Goal: Task Accomplishment & Management: Complete application form

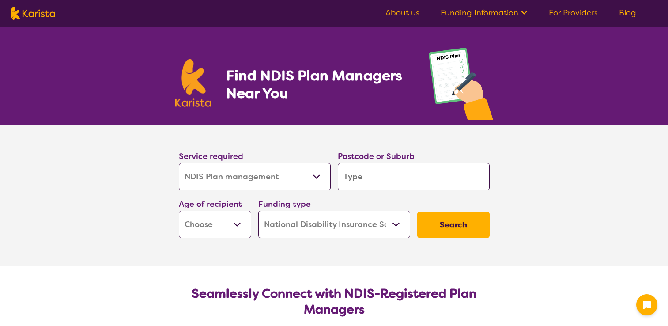
select select "NDIS Plan management"
select select "NDIS"
select select "NDIS Plan management"
select select "NDIS"
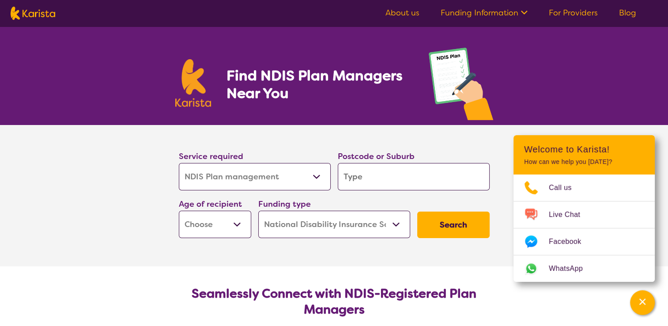
click at [375, 174] on input "search" at bounding box center [414, 176] width 152 height 27
type input "6"
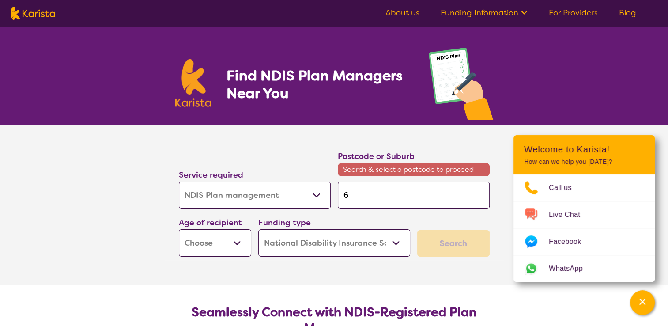
type input "60"
type input "606"
type input "6062"
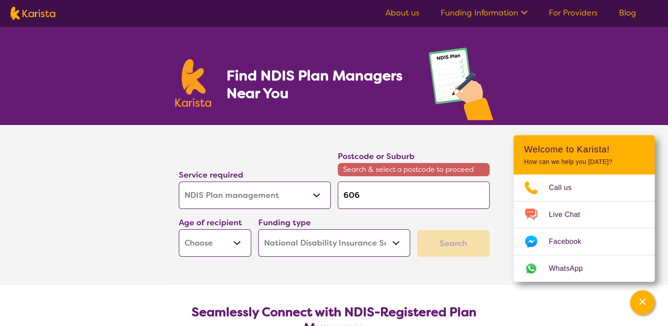
type input "6062"
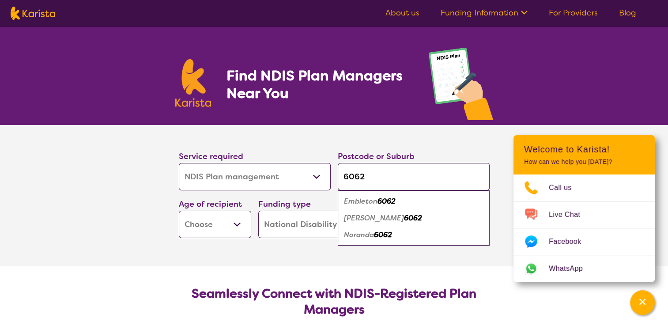
type input "6062"
click at [386, 200] on em "6062" at bounding box center [386, 200] width 18 height 9
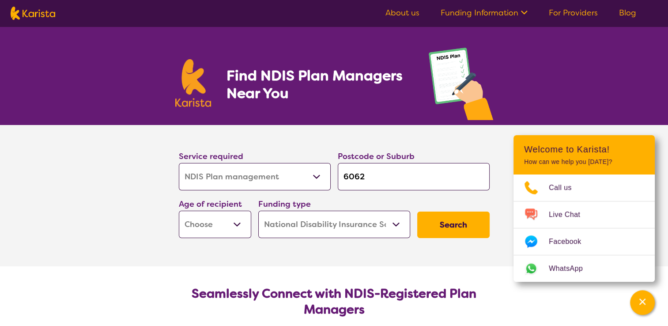
click at [237, 227] on select "Early Childhood - 0 to 9 Child - 10 to 11 Adolescent - 12 to 17 Adult - 18 to 6…" at bounding box center [215, 223] width 72 height 27
select select "AD"
click at [179, 210] on select "Early Childhood - 0 to 9 Child - 10 to 11 Adolescent - 12 to 17 Adult - 18 to 6…" at bounding box center [215, 223] width 72 height 27
select select "AD"
click at [446, 223] on button "Search" at bounding box center [453, 224] width 72 height 26
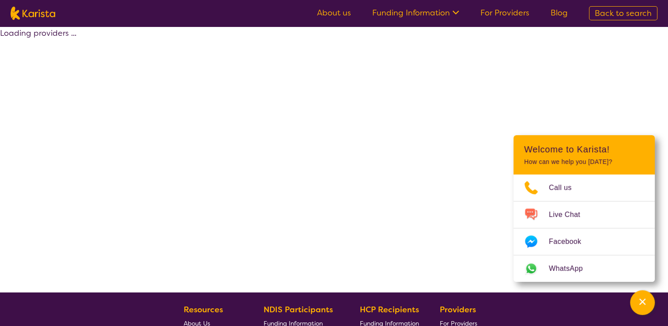
select select "by_score"
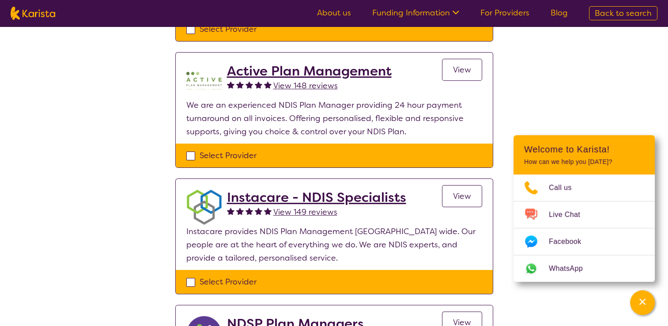
scroll to position [182, 0]
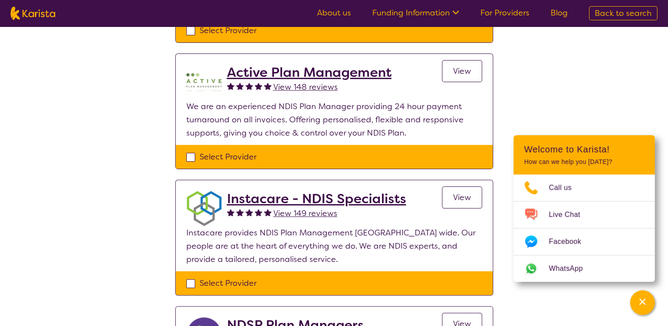
click at [467, 73] on span "View" at bounding box center [462, 71] width 18 height 11
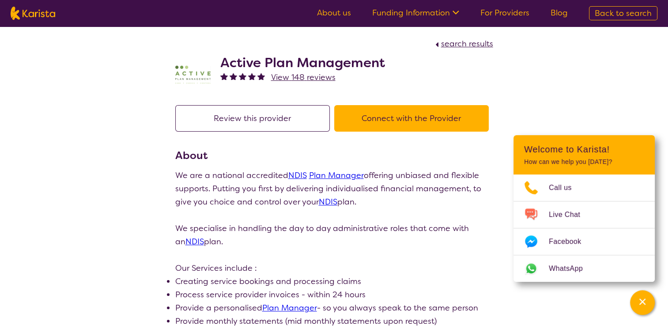
click at [437, 121] on button "Connect with the Provider" at bounding box center [411, 118] width 154 height 26
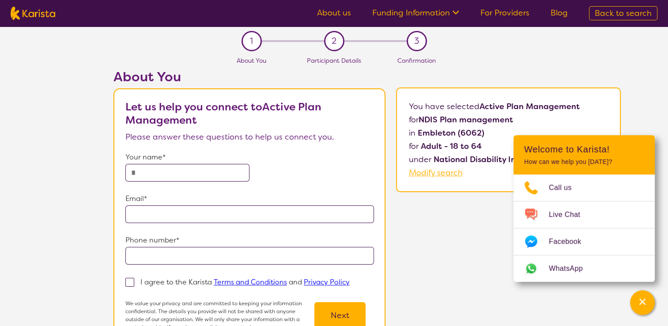
click at [184, 171] on input "text" at bounding box center [187, 173] width 124 height 18
type input "*********"
type input "**********"
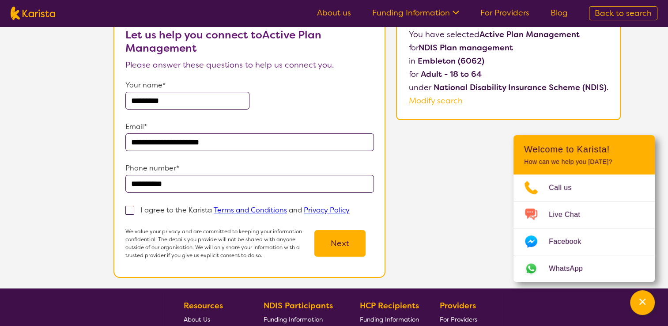
scroll to position [76, 0]
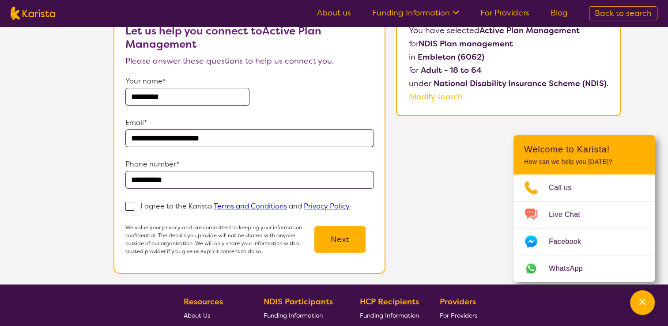
click at [132, 207] on span at bounding box center [129, 206] width 9 height 9
click at [349, 207] on input "I agree to the Karista Terms and Conditions and Privacy Policy" at bounding box center [352, 206] width 6 height 6
checkbox input "true"
click at [339, 237] on button "Next" at bounding box center [339, 239] width 51 height 26
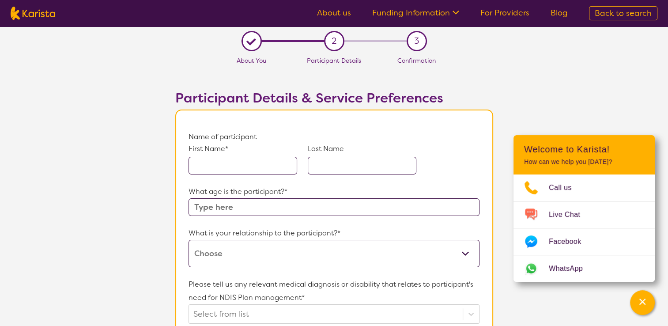
click at [265, 167] on input "text" at bounding box center [242, 166] width 109 height 18
type input "[PERSON_NAME]"
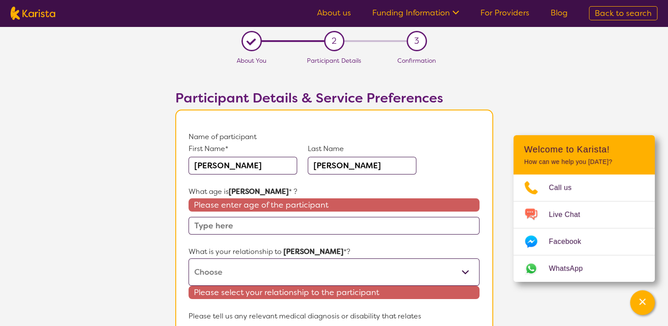
click at [380, 230] on input "text" at bounding box center [333, 226] width 290 height 18
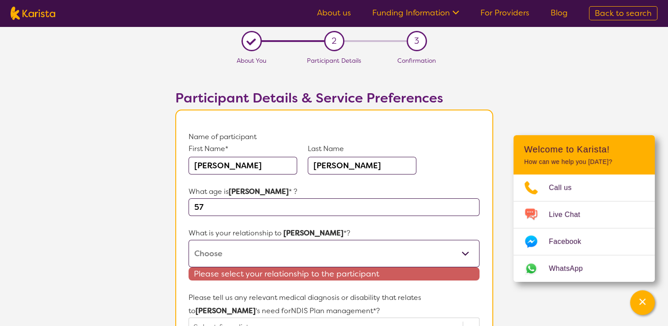
type input "57"
click at [468, 252] on select "This request is for myself I am their parent I am their child I am their spouse…" at bounding box center [333, 253] width 290 height 27
select select "I am their parent"
click at [188, 240] on select "This request is for myself I am their parent I am their child I am their spouse…" at bounding box center [333, 253] width 290 height 27
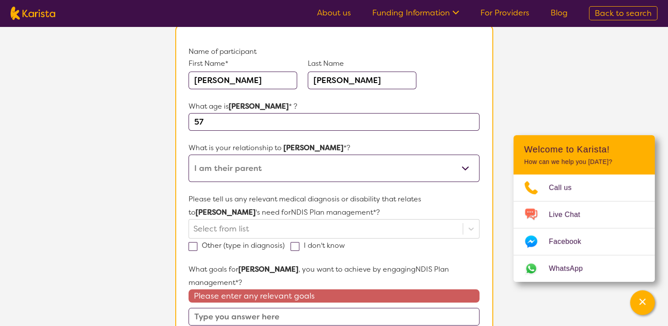
scroll to position [91, 0]
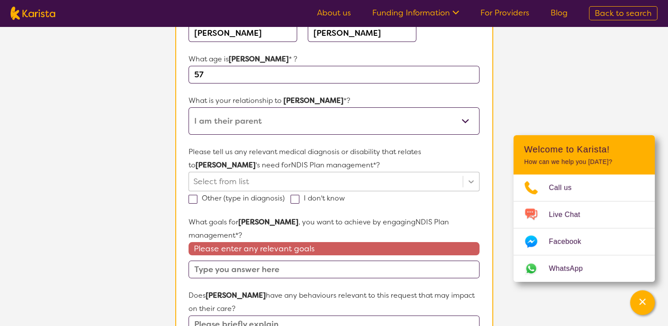
click at [472, 191] on div "Select from list" at bounding box center [333, 181] width 290 height 19
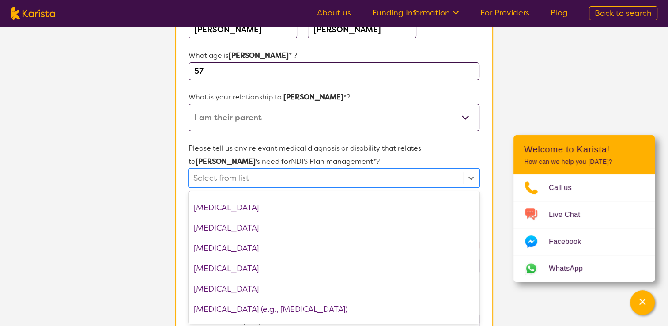
scroll to position [478, 0]
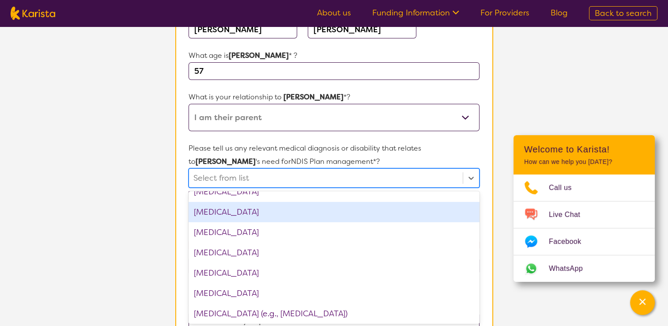
click at [372, 216] on div "[MEDICAL_DATA]" at bounding box center [333, 212] width 290 height 20
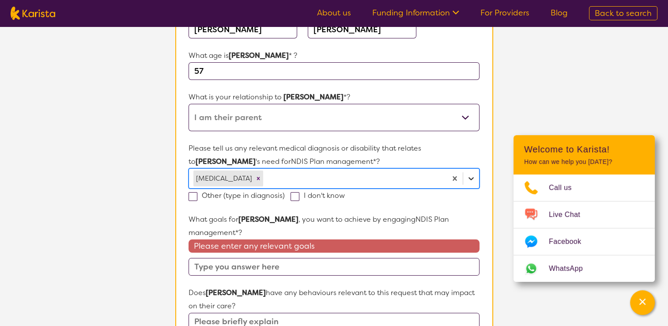
click at [471, 176] on icon at bounding box center [470, 178] width 9 height 9
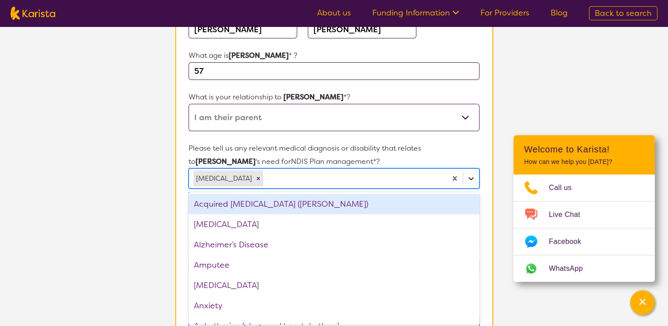
click at [471, 176] on icon at bounding box center [470, 178] width 9 height 9
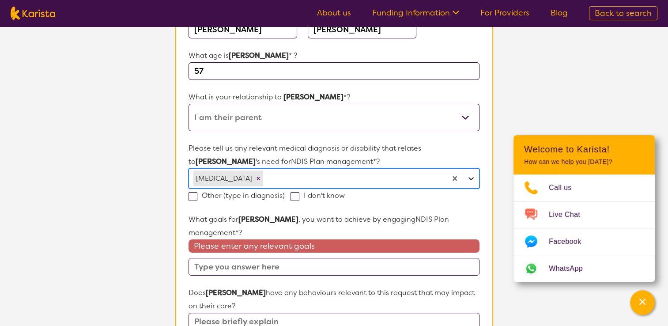
click at [471, 176] on icon at bounding box center [470, 178] width 9 height 9
type input "below knee [MEDICAL_DATA]"
click at [413, 183] on div at bounding box center [353, 178] width 177 height 15
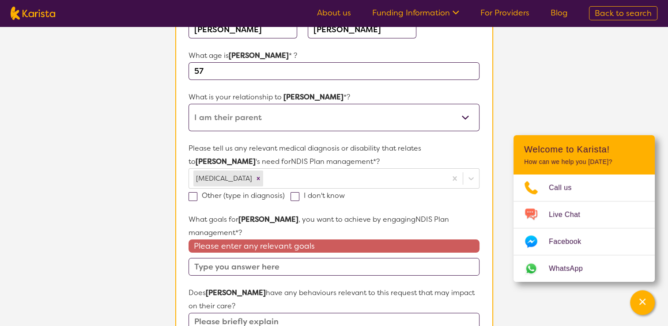
click at [194, 196] on span at bounding box center [192, 196] width 9 height 9
click at [285, 196] on input "Other (type in diagnosis)" at bounding box center [288, 195] width 6 height 6
checkbox input "true"
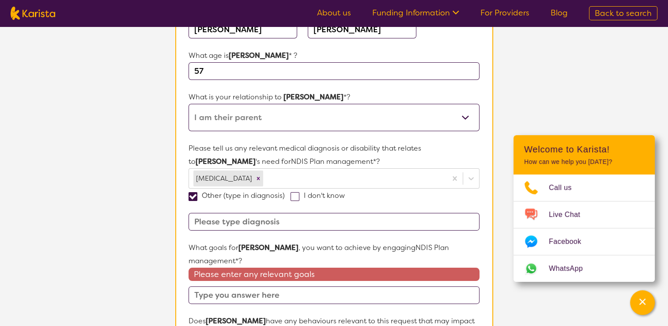
click at [254, 218] on input at bounding box center [333, 222] width 290 height 18
type input "Below knee [MEDICAL_DATA]"
click at [282, 259] on p "What goals for [PERSON_NAME] , you want to achieve by engaging NDIS Plan manage…" at bounding box center [333, 254] width 290 height 26
click at [417, 296] on input "text" at bounding box center [333, 295] width 290 height 18
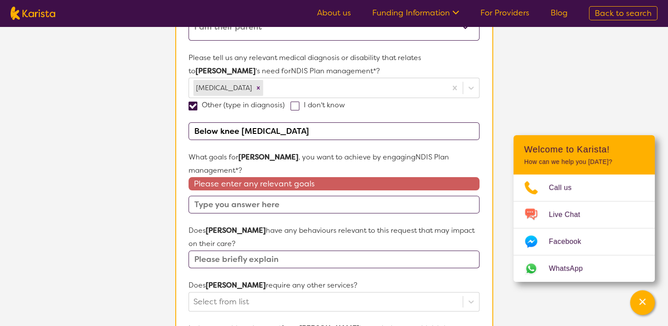
scroll to position [229, 0]
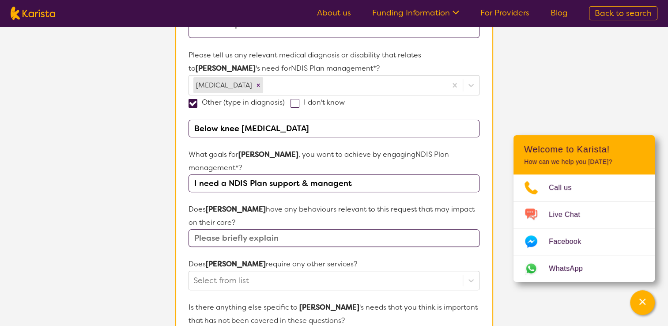
drag, startPoint x: 323, startPoint y: 185, endPoint x: 353, endPoint y: 177, distance: 30.2
click at [353, 177] on input "I need a NDIS Plan support & managent" at bounding box center [333, 183] width 290 height 18
click at [370, 182] on input "I need a NDIS Plan support & management" at bounding box center [333, 183] width 290 height 18
type input "I need a NDIS Plan support & management agency to implement NDIS approved plan"
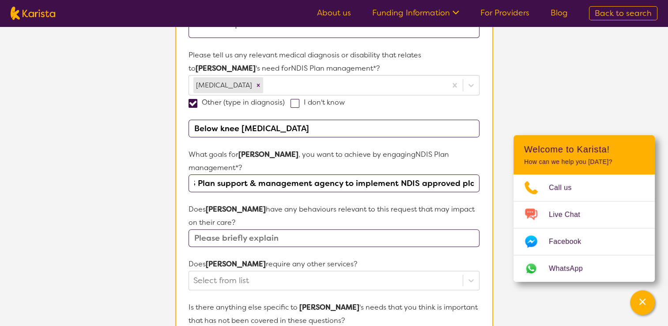
scroll to position [0, 0]
click at [342, 238] on input "text" at bounding box center [333, 238] width 290 height 18
type input "No"
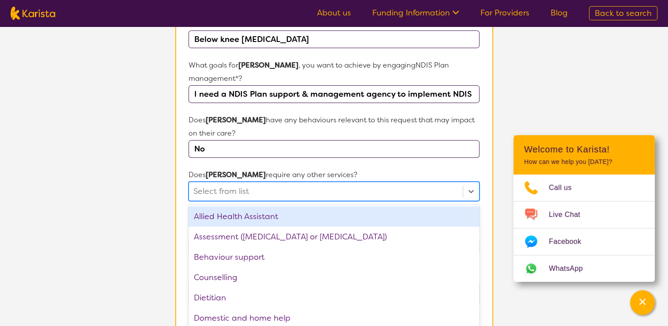
click at [353, 201] on div "option Allied Health Assistant focused, 1 of 21. 21 results available. Use Up a…" at bounding box center [333, 190] width 290 height 19
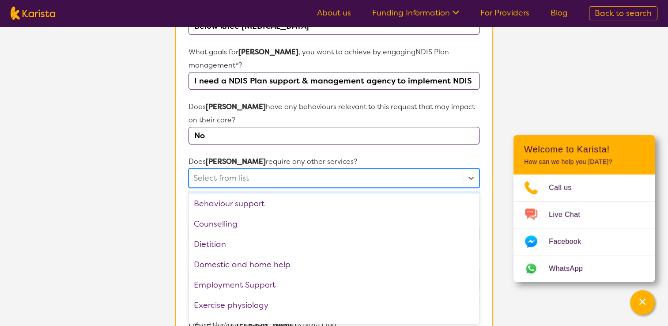
scroll to position [39, 0]
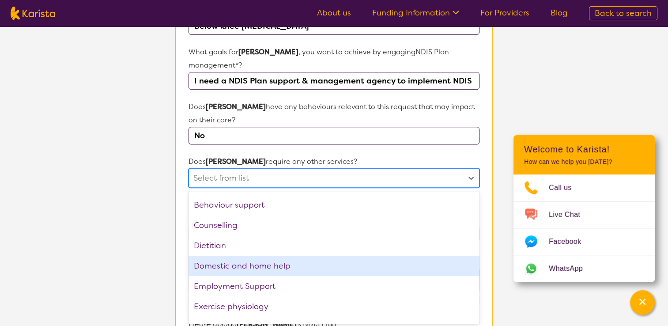
click at [361, 263] on div "Domestic and home help" at bounding box center [333, 265] width 290 height 20
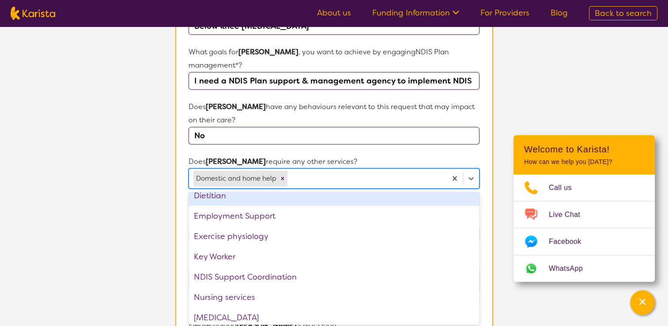
scroll to position [91, 0]
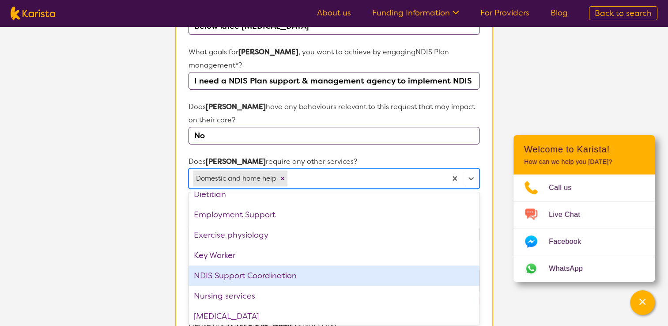
click at [357, 274] on div "NDIS Support Coordination" at bounding box center [333, 275] width 290 height 20
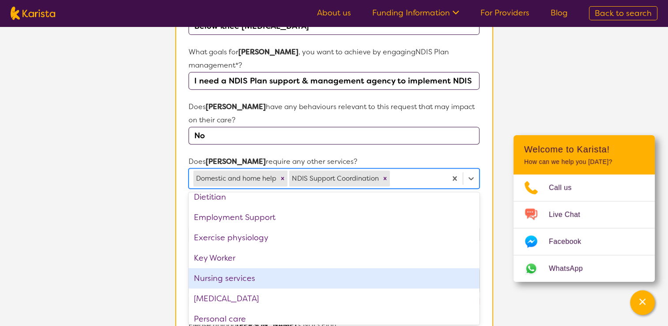
scroll to position [97, 0]
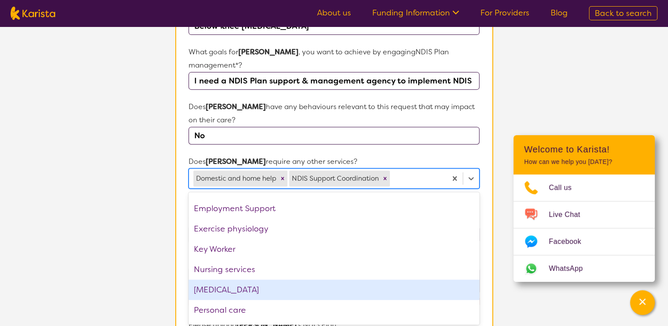
click at [364, 289] on div "[MEDICAL_DATA]" at bounding box center [333, 289] width 290 height 20
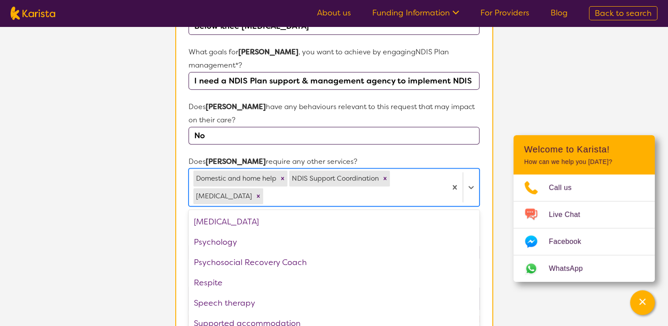
scroll to position [237, 0]
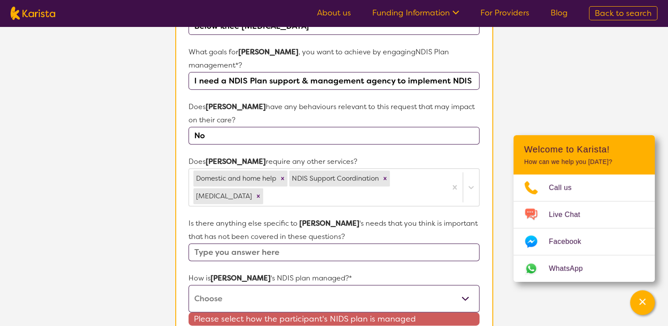
click at [504, 288] on section "L About You 2 Participant Details 3 Confirmation Participant Details & Service …" at bounding box center [334, 121] width 668 height 852
click at [465, 296] on select "Self-managed NDIS plan Managed by a registered plan management provider (not th…" at bounding box center [333, 298] width 290 height 27
select select "I'm not sure"
click at [188, 285] on select "Self-managed NDIS plan Managed by a registered plan management provider (not th…" at bounding box center [333, 298] width 290 height 27
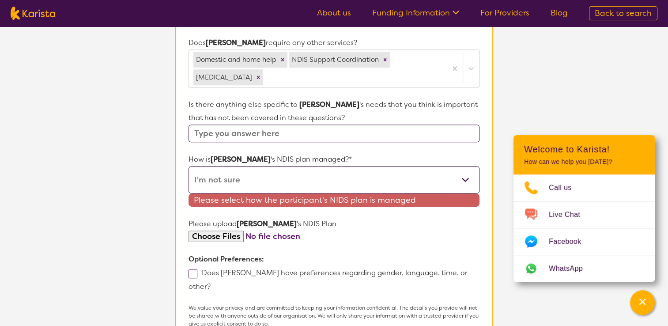
scroll to position [452, 0]
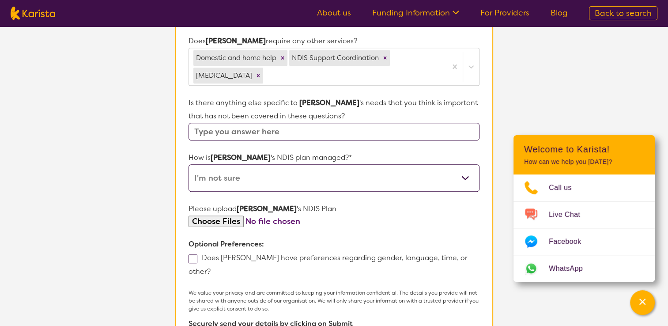
click at [459, 232] on form "Name of participant First Name* [PERSON_NAME] Last Name [PERSON_NAME] What age …" at bounding box center [333, 19] width 290 height 683
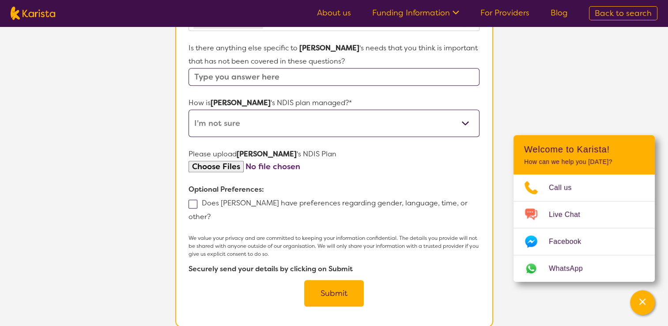
scroll to position [519, 0]
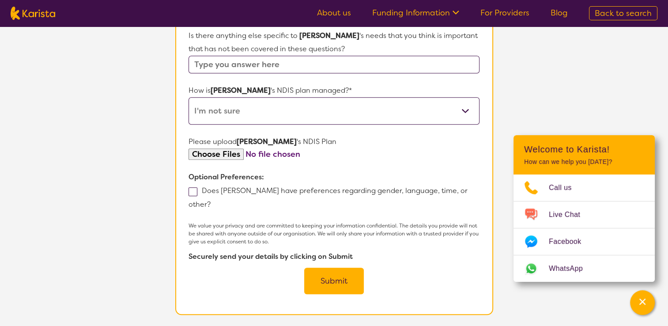
click at [337, 267] on button "Submit" at bounding box center [334, 280] width 60 height 26
